Goal: Task Accomplishment & Management: Use online tool/utility

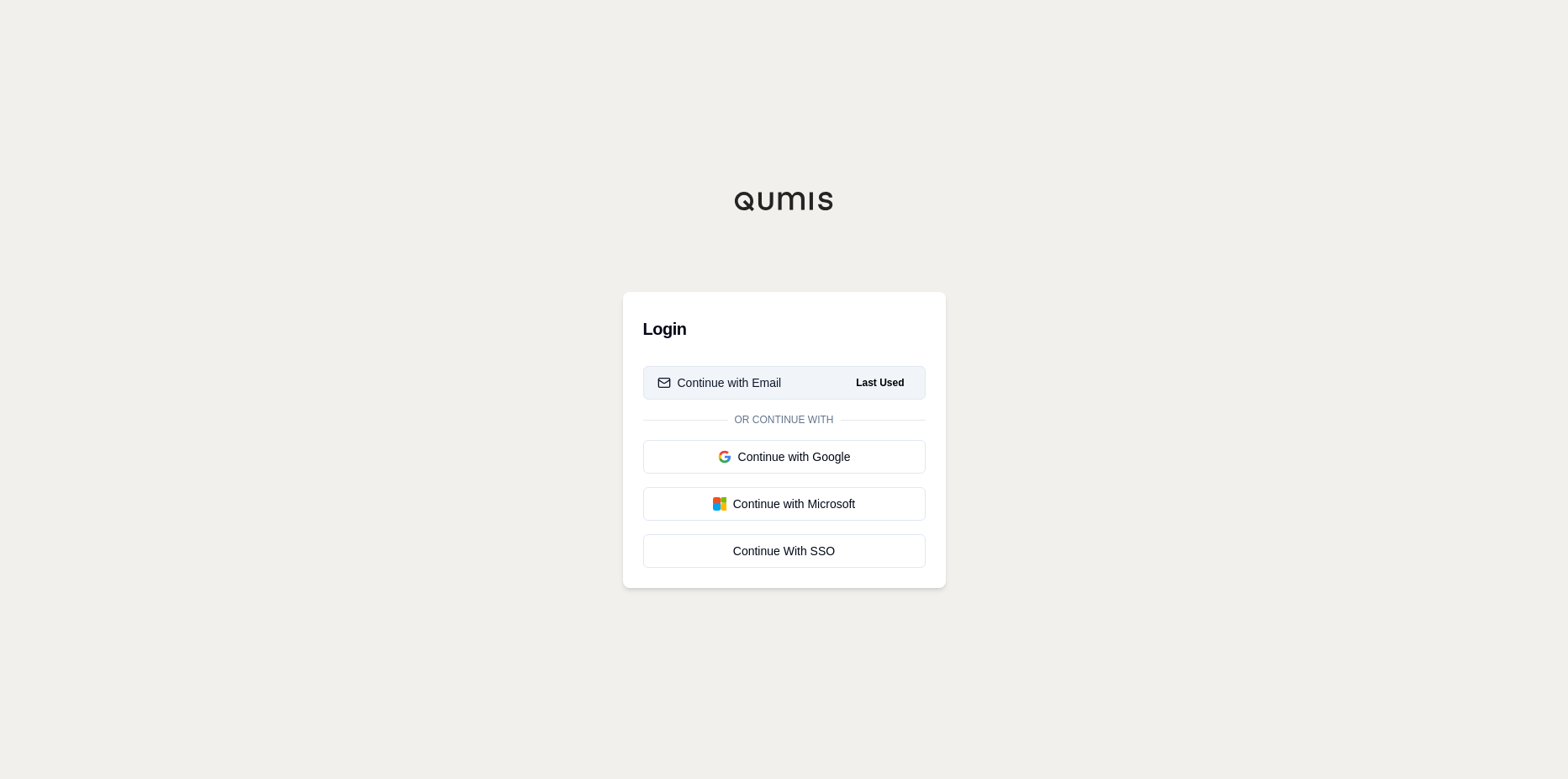
click at [752, 389] on div "Continue with Email" at bounding box center [720, 383] width 125 height 17
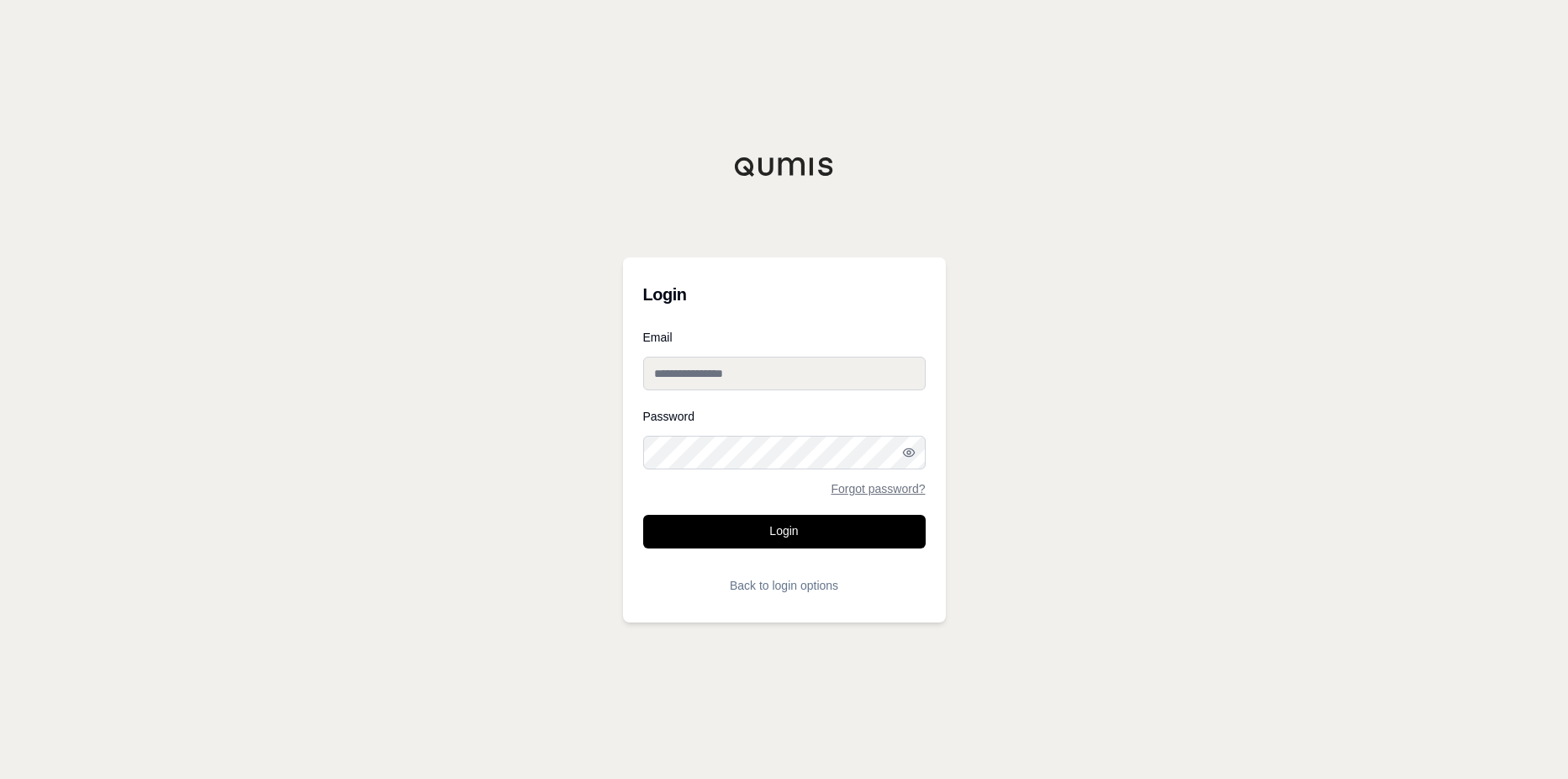
type input "**********"
click at [787, 534] on button "Login" at bounding box center [785, 532] width 283 height 34
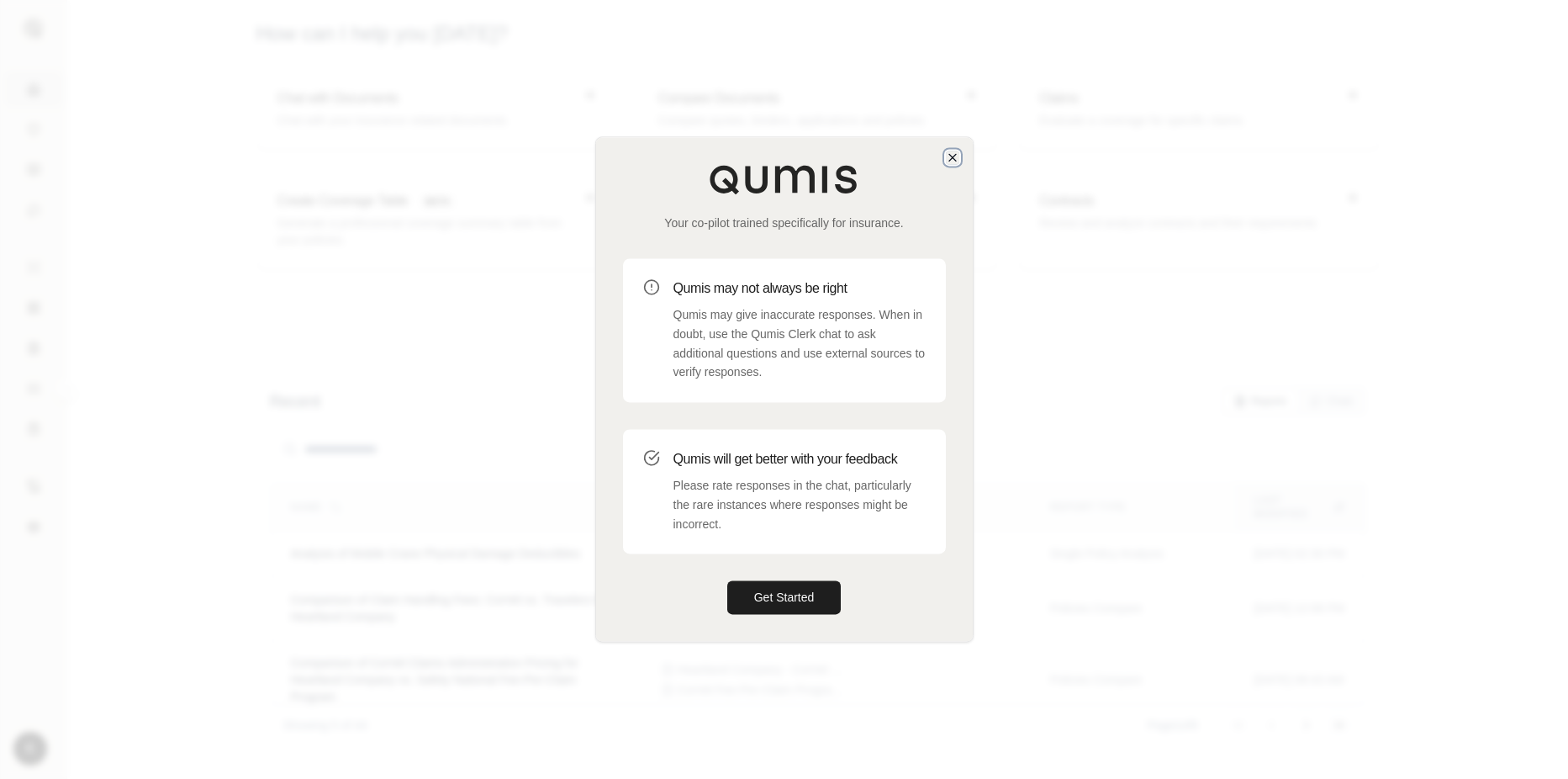
click at [951, 160] on icon "button" at bounding box center [952, 157] width 13 height 13
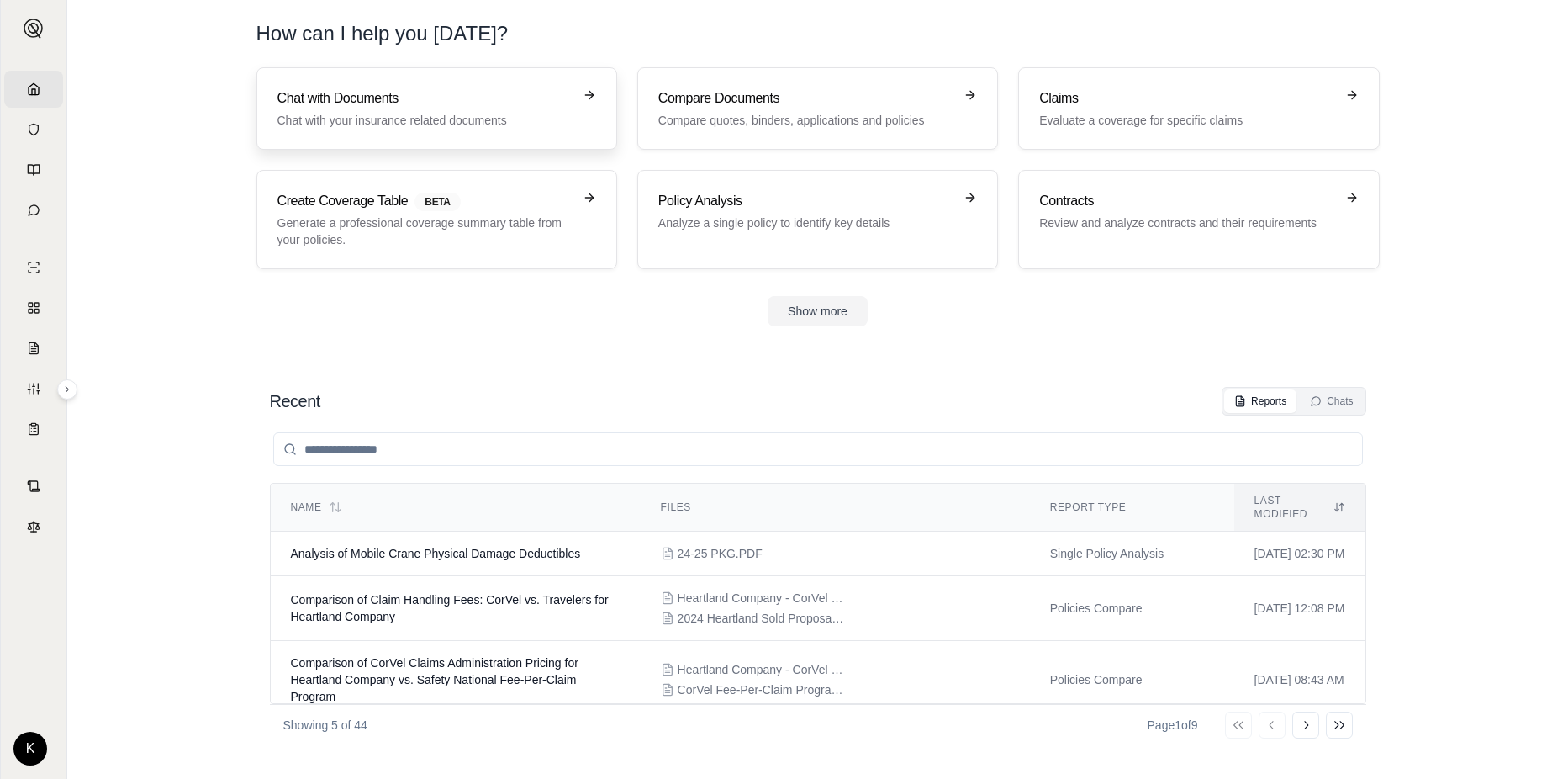
click at [368, 102] on h3 "Chat with Documents" at bounding box center [425, 98] width 295 height 20
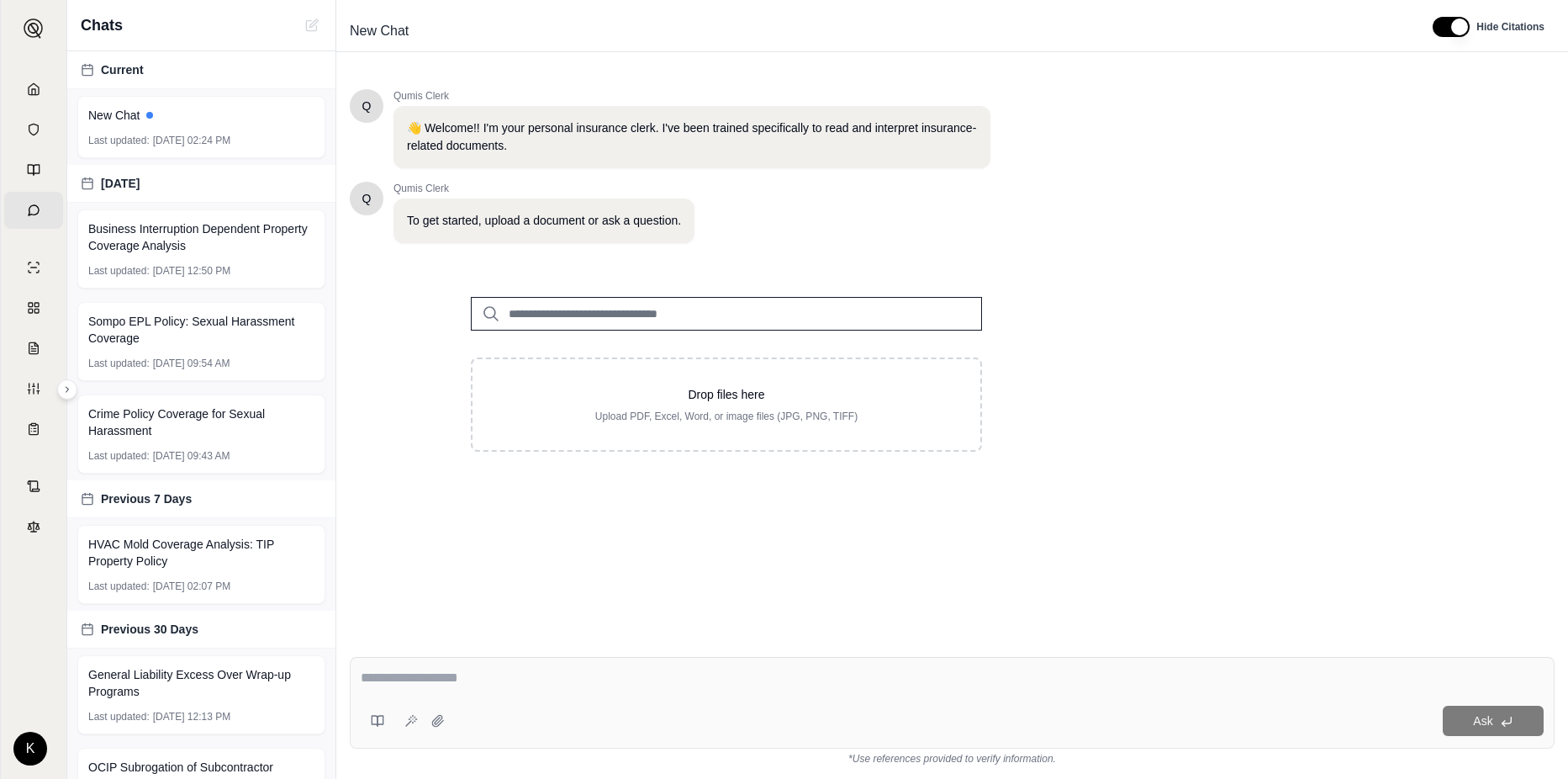
click at [1140, 480] on div "Q Qumis Clerk 👋 Welcome!! I'm your personal insurance clerk. I've been trained …" at bounding box center [952, 353] width 1205 height 555
drag, startPoint x: 1198, startPoint y: 408, endPoint x: 1139, endPoint y: 366, distance: 72.4
click at [1139, 366] on div "Q Qumis Clerk 👋 Welcome!! I'm your personal insurance clerk. I've been trained …" at bounding box center [952, 353] width 1205 height 555
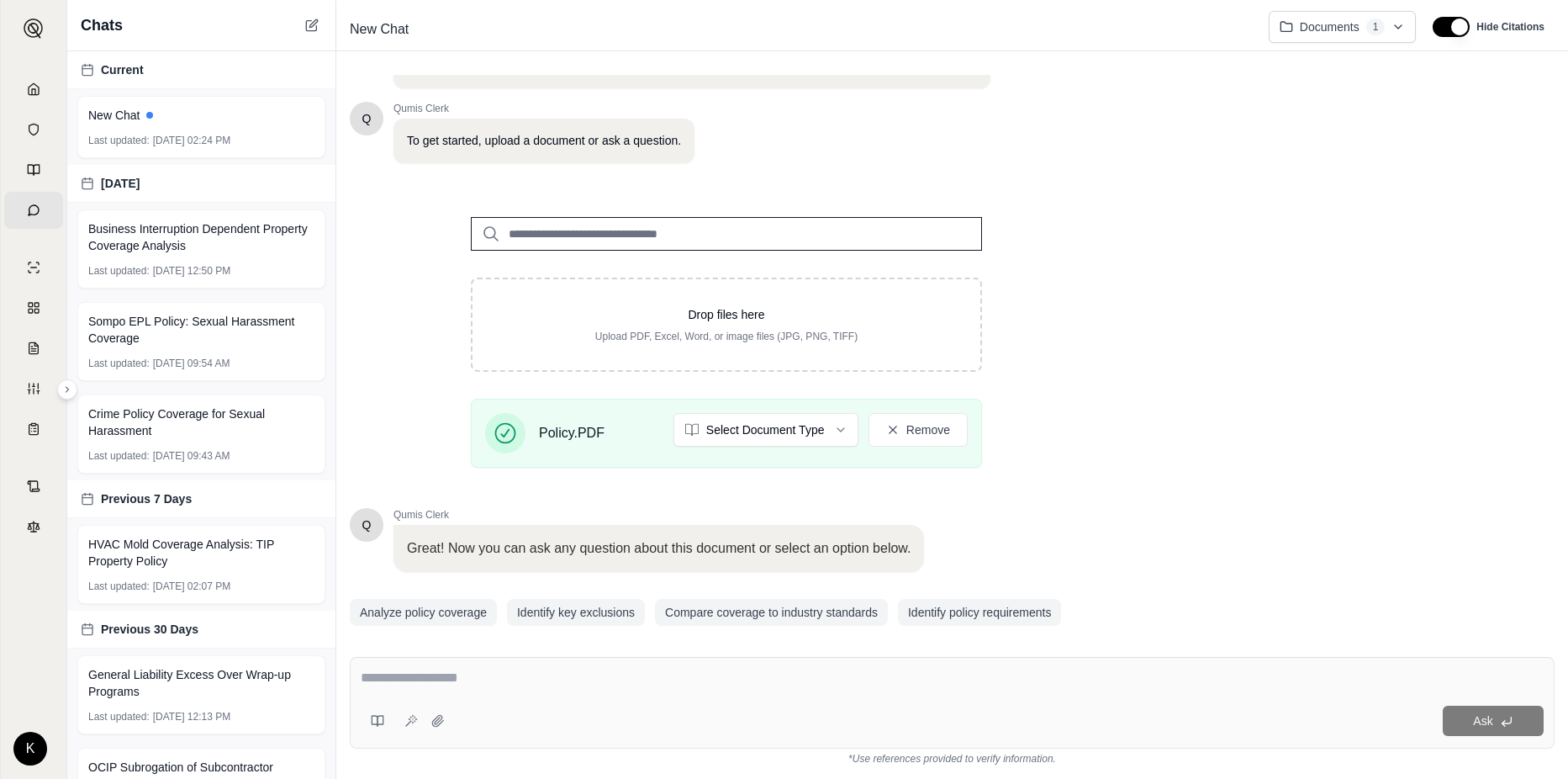
scroll to position [132, 0]
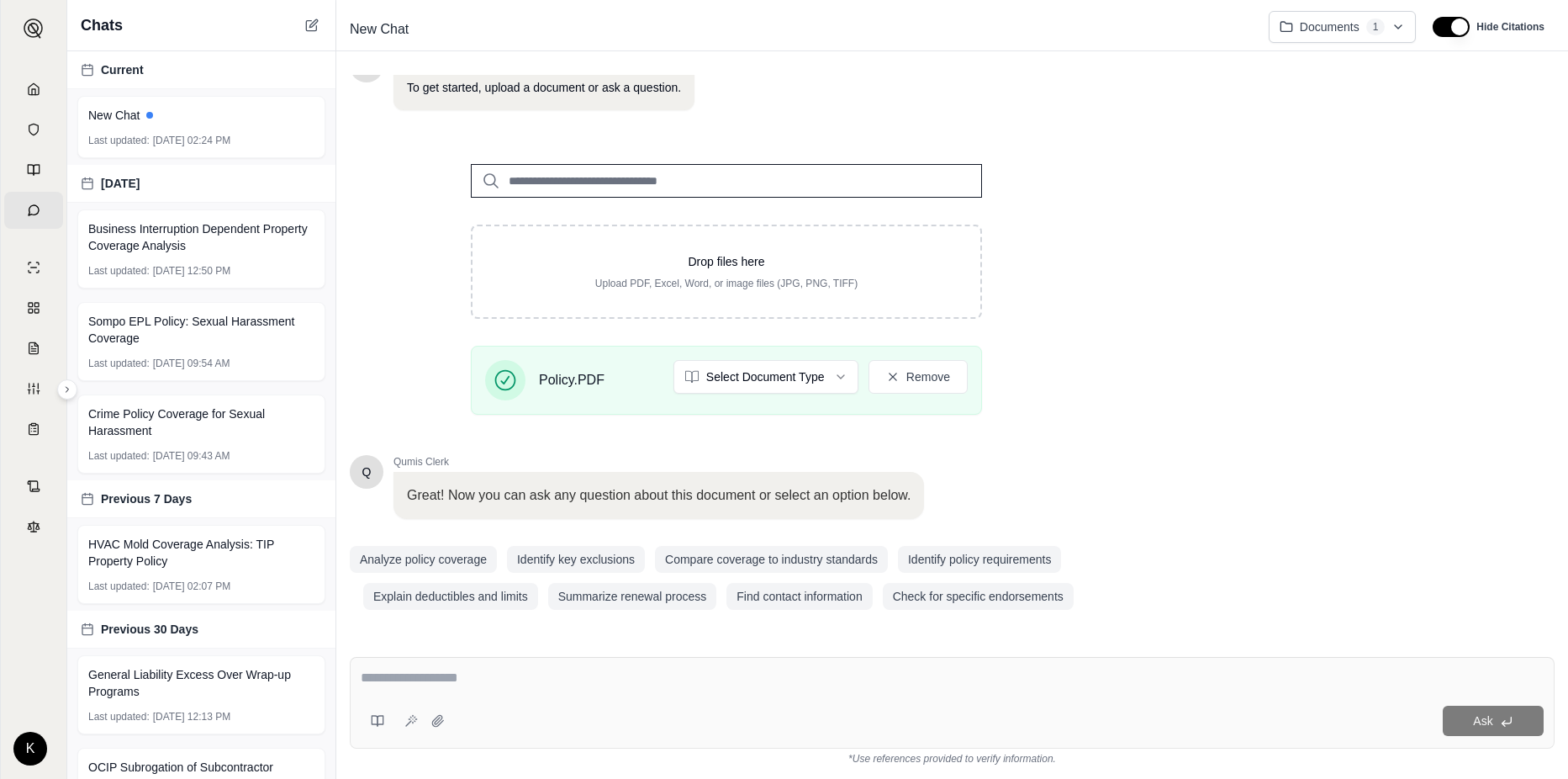
click at [675, 678] on textarea at bounding box center [952, 678] width 1184 height 20
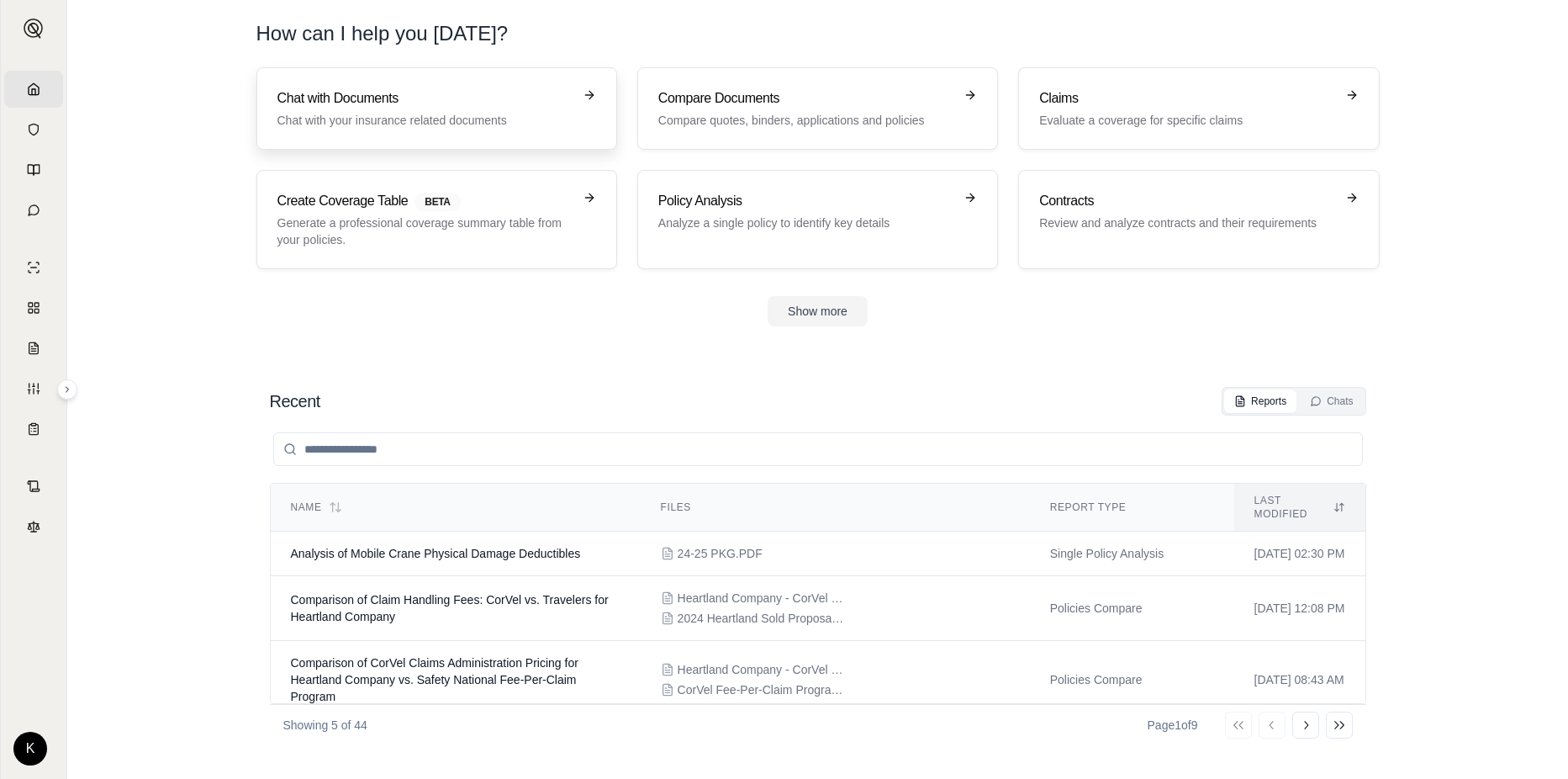
click at [390, 119] on p "Chat with your insurance related documents" at bounding box center [425, 120] width 295 height 17
click at [1074, 115] on p "Evaluate a coverage for specific claims" at bounding box center [1187, 120] width 295 height 17
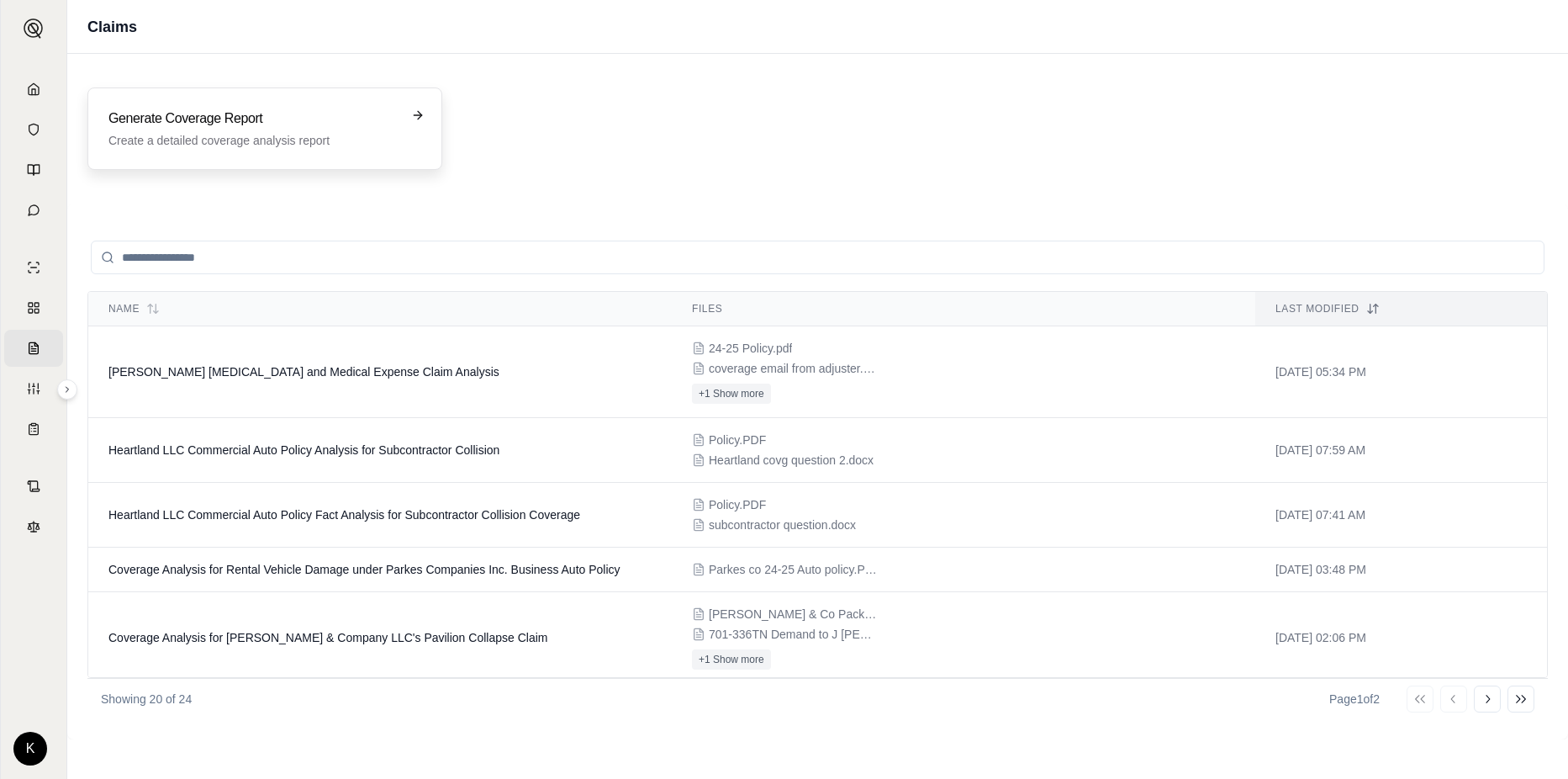
click at [302, 119] on h3 "Generate Coverage Report" at bounding box center [253, 118] width 289 height 20
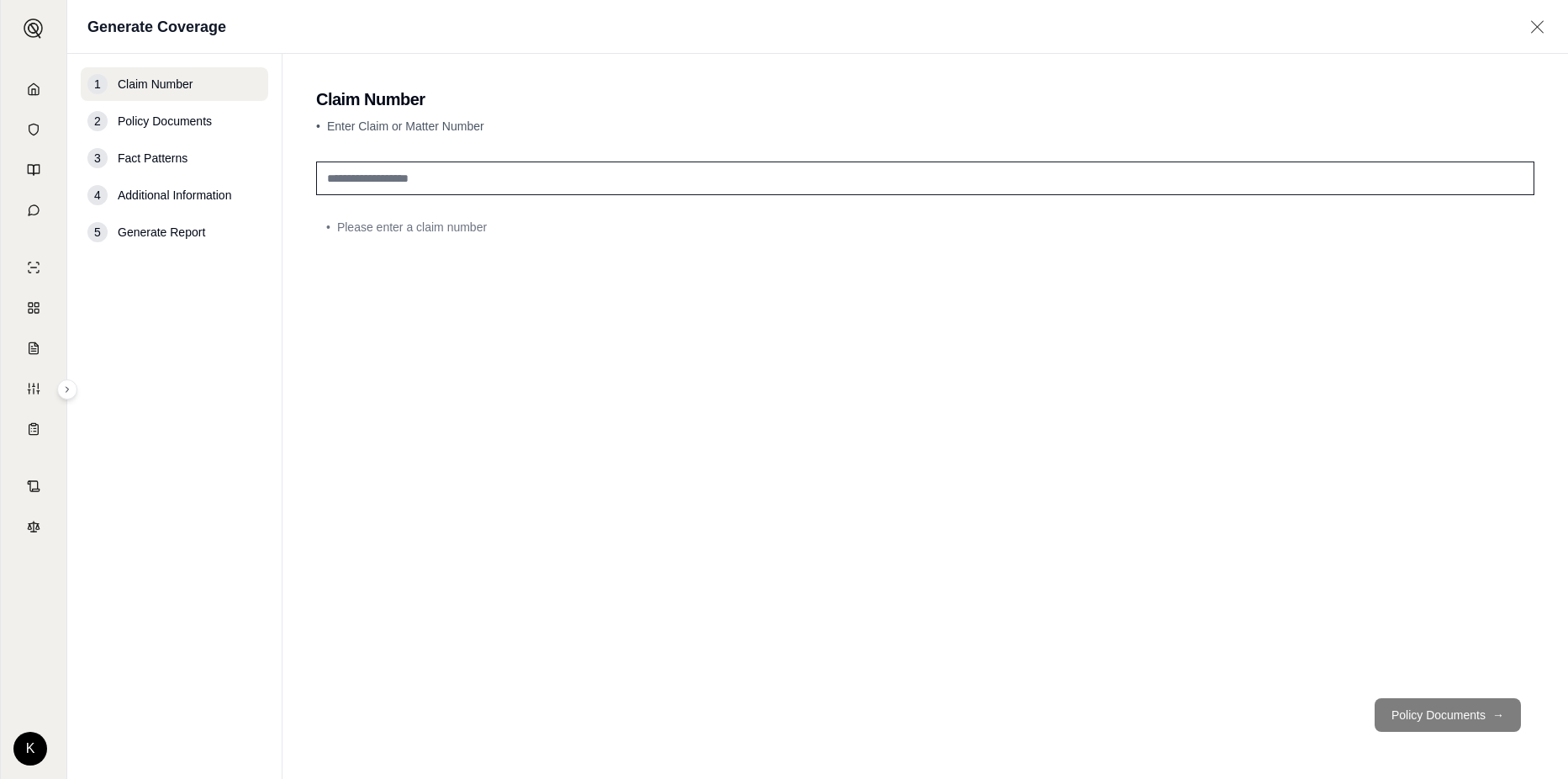
click at [507, 195] on div "• Please enter a claim number" at bounding box center [925, 419] width 1218 height 530
drag, startPoint x: 499, startPoint y: 178, endPoint x: -33, endPoint y: 132, distance: 534.0
click at [0, 132] on html "Home Vault Prompts Chats Single Policy Comparisons Claims Custom Report Coverag…" at bounding box center [784, 389] width 1568 height 779
type input "**********"
click at [1451, 721] on button "Policy Documents →" at bounding box center [1448, 715] width 146 height 34
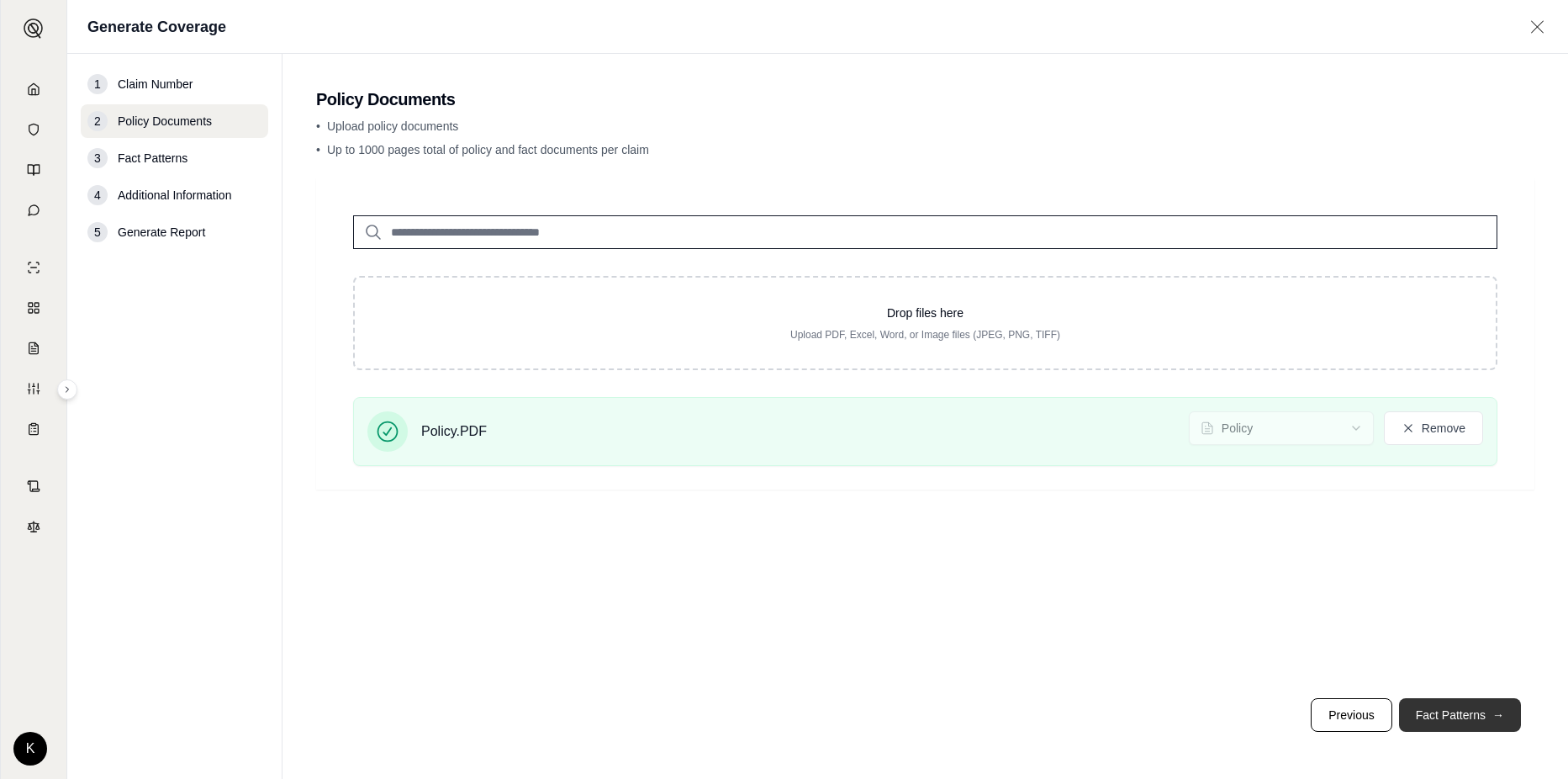
click at [1442, 716] on button "Fact Patterns →" at bounding box center [1459, 715] width 122 height 34
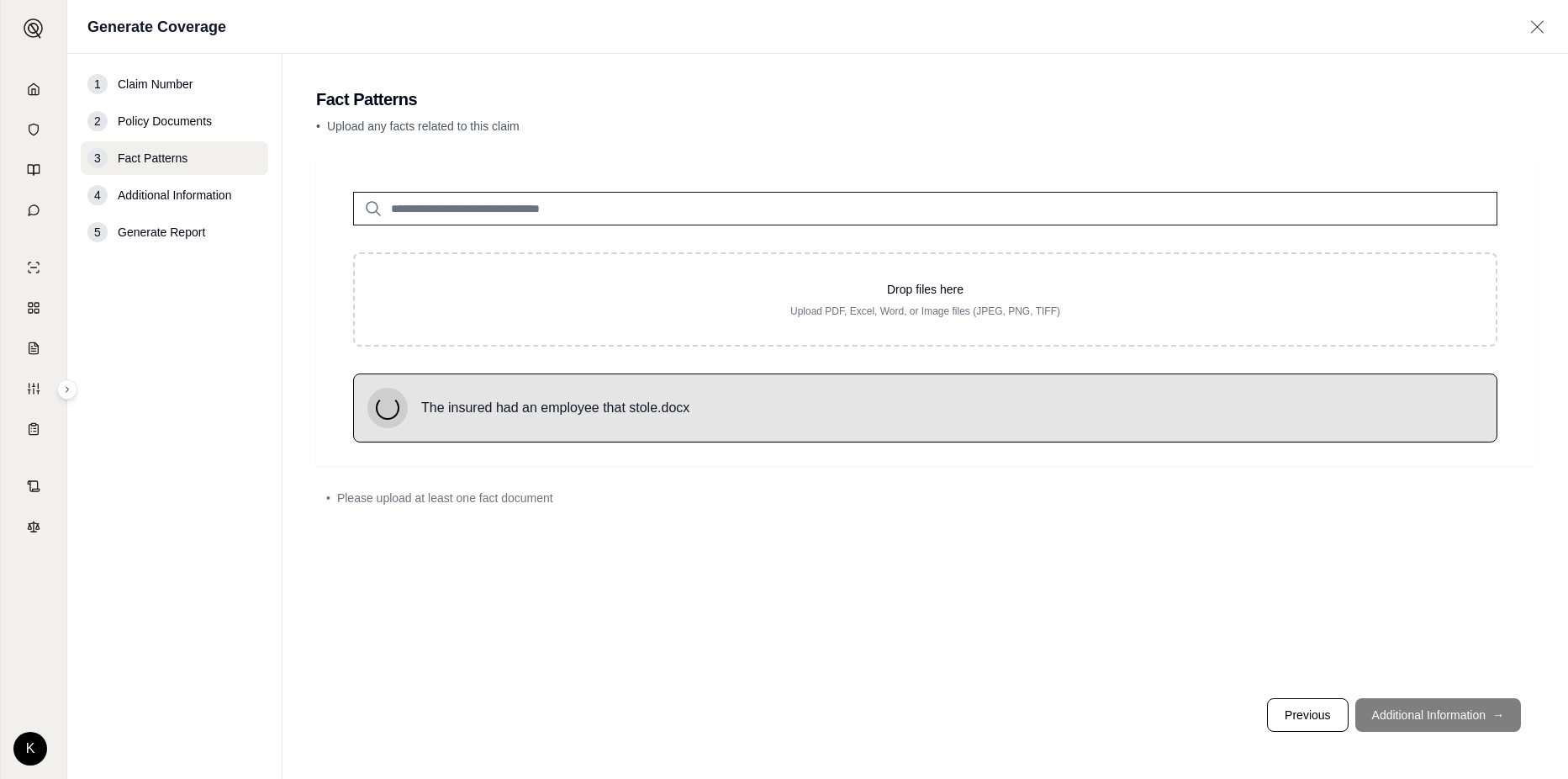
click at [1401, 714] on footer "Previous Additional Information →" at bounding box center [925, 715] width 1218 height 61
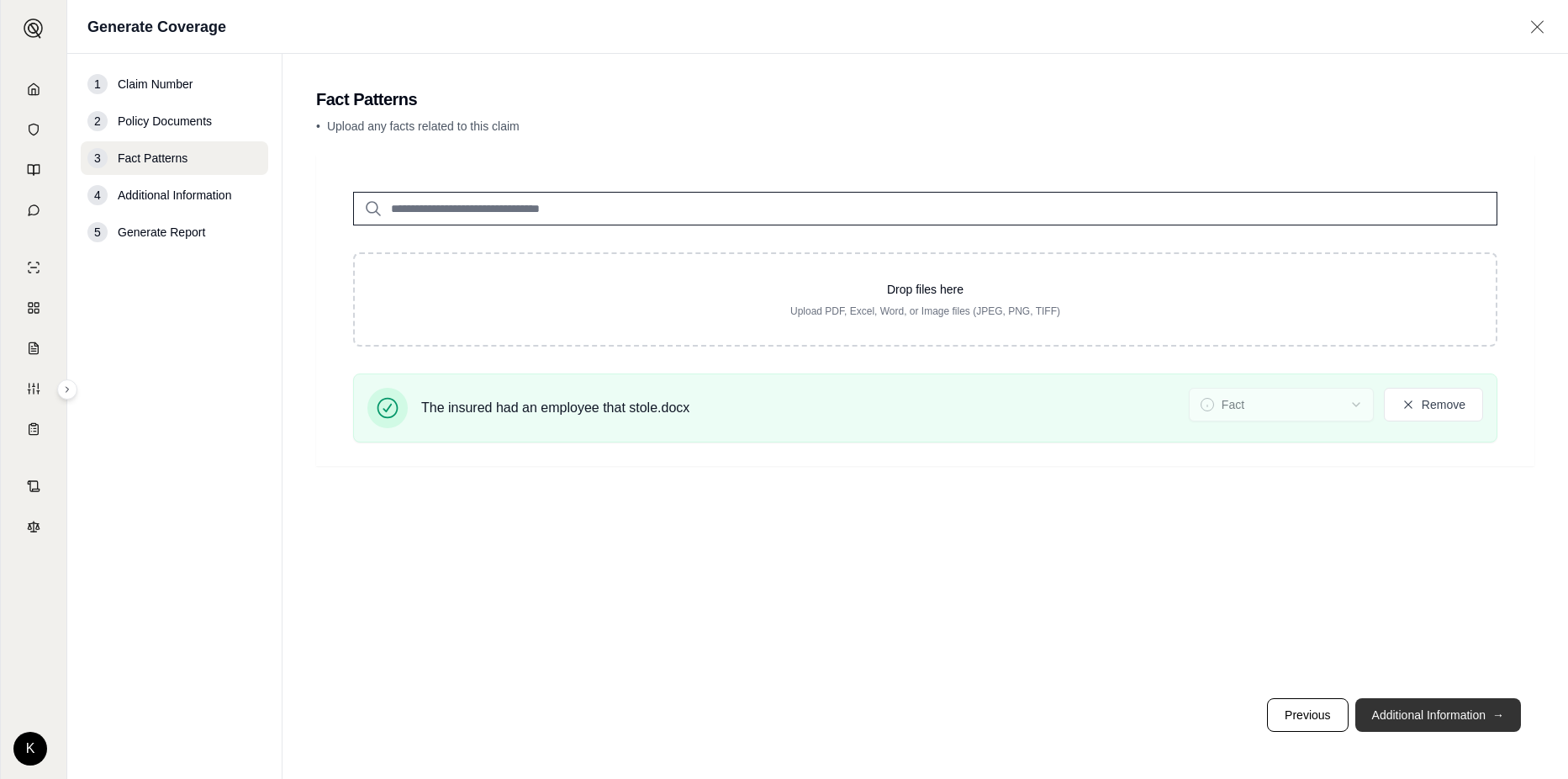
click at [1395, 712] on button "Additional Information →" at bounding box center [1438, 715] width 166 height 34
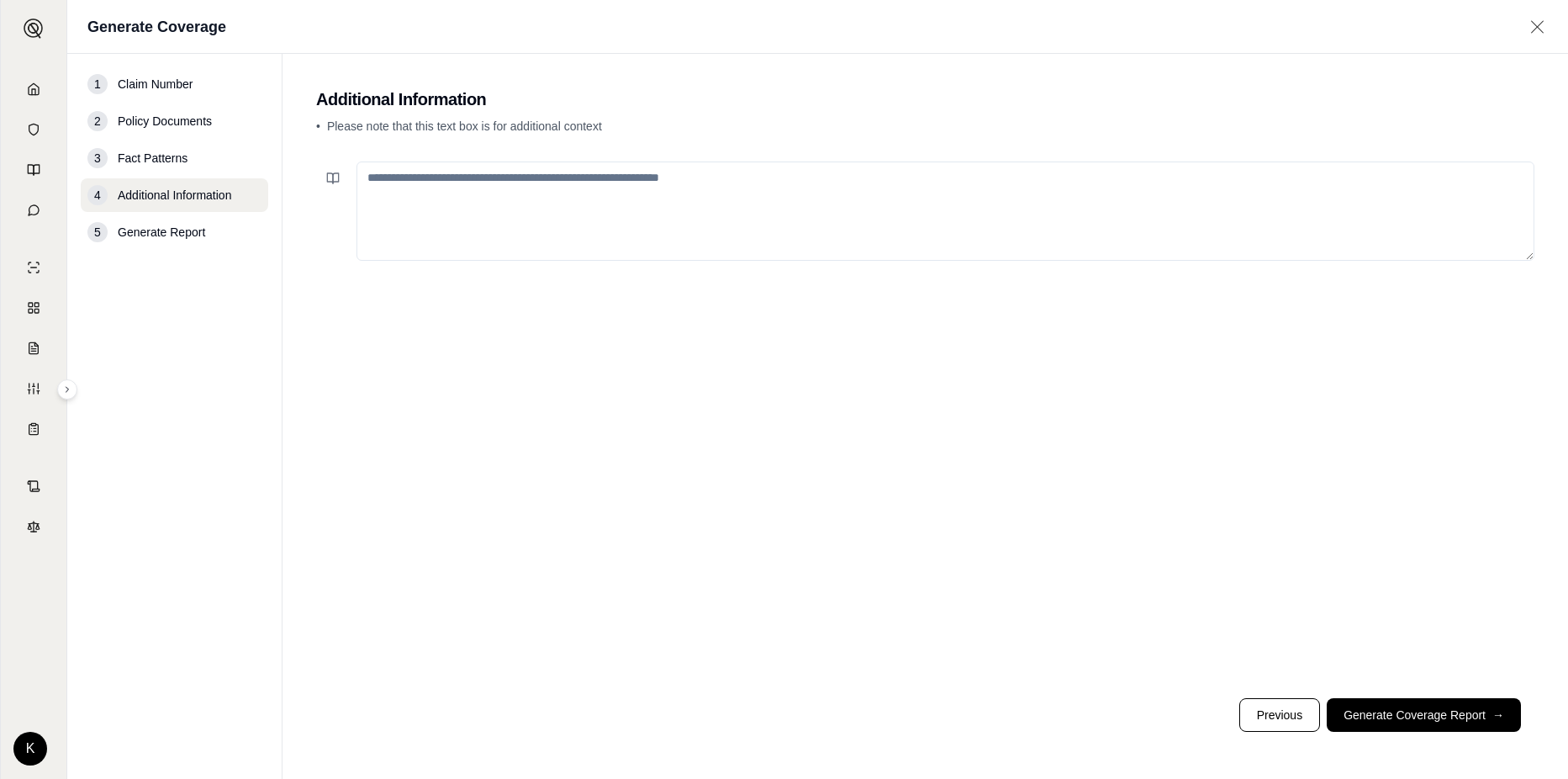
click at [732, 171] on textarea at bounding box center [946, 211] width 1178 height 100
click at [740, 188] on textarea at bounding box center [946, 211] width 1178 height 100
type textarea "*"
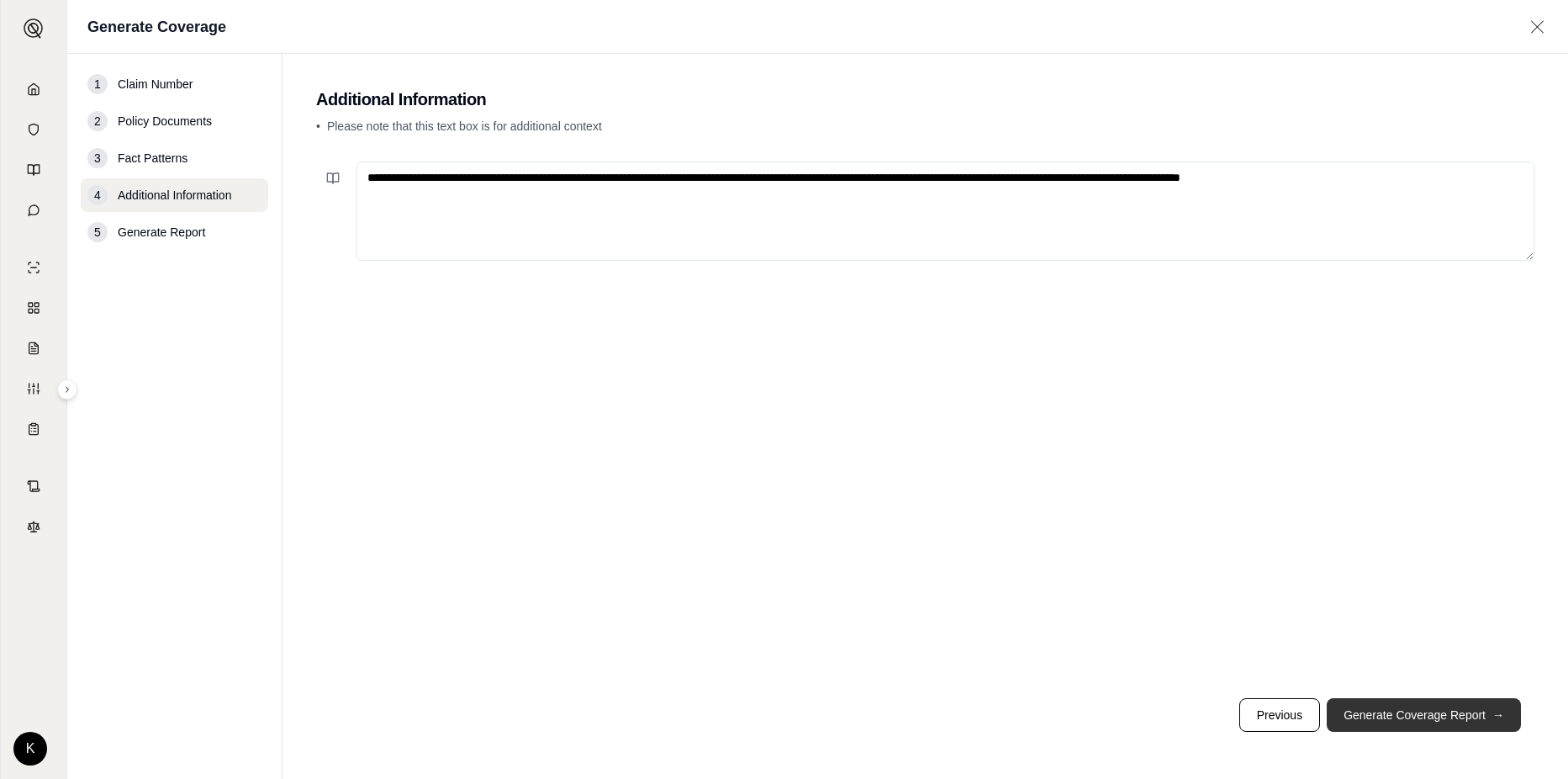
type textarea "**********"
click at [1388, 709] on button "Generate Coverage Report →" at bounding box center [1424, 715] width 194 height 34
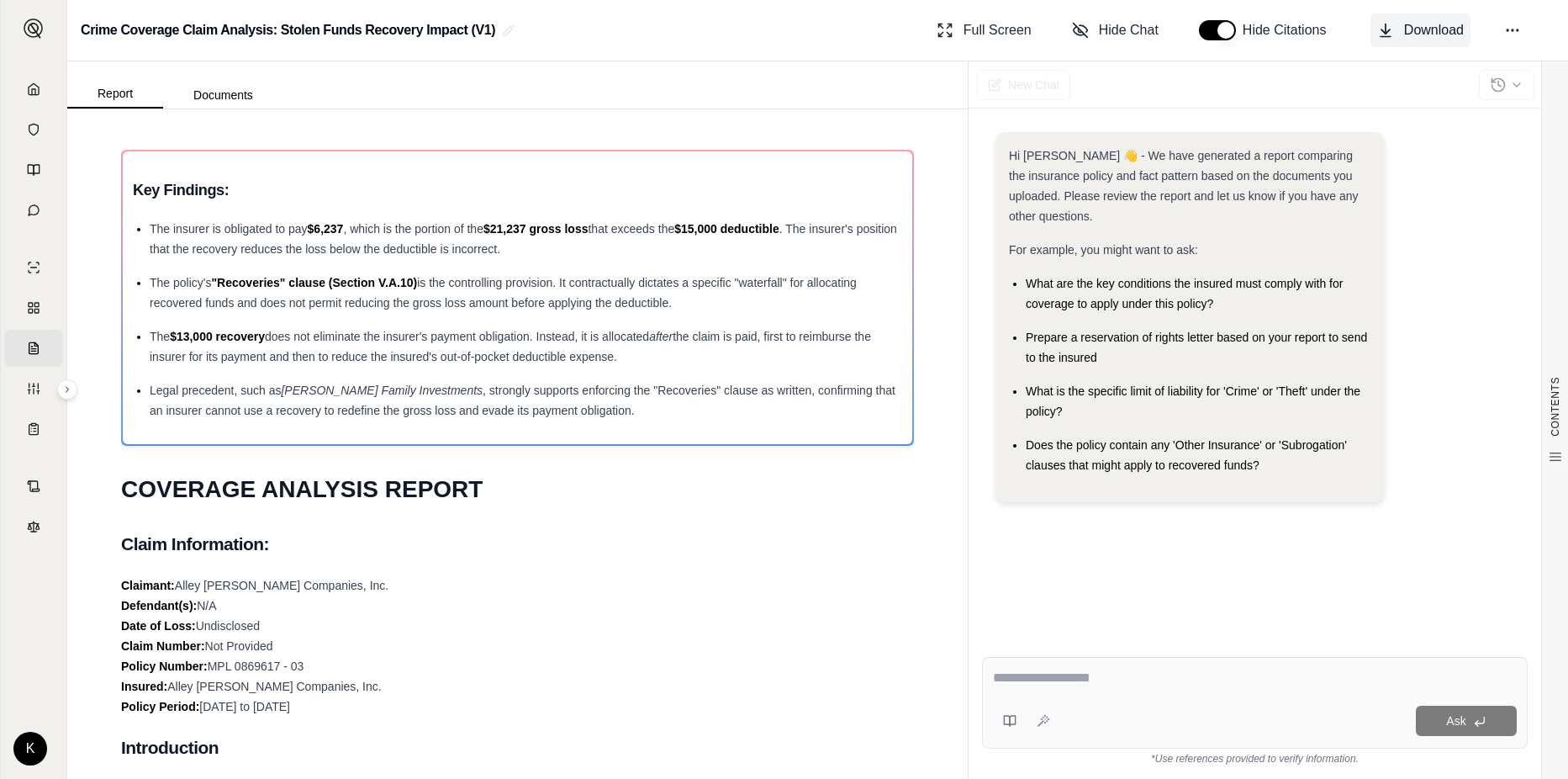
click at [1435, 37] on span "Download" at bounding box center [1434, 30] width 60 height 20
